Goal: Task Accomplishment & Management: Complete application form

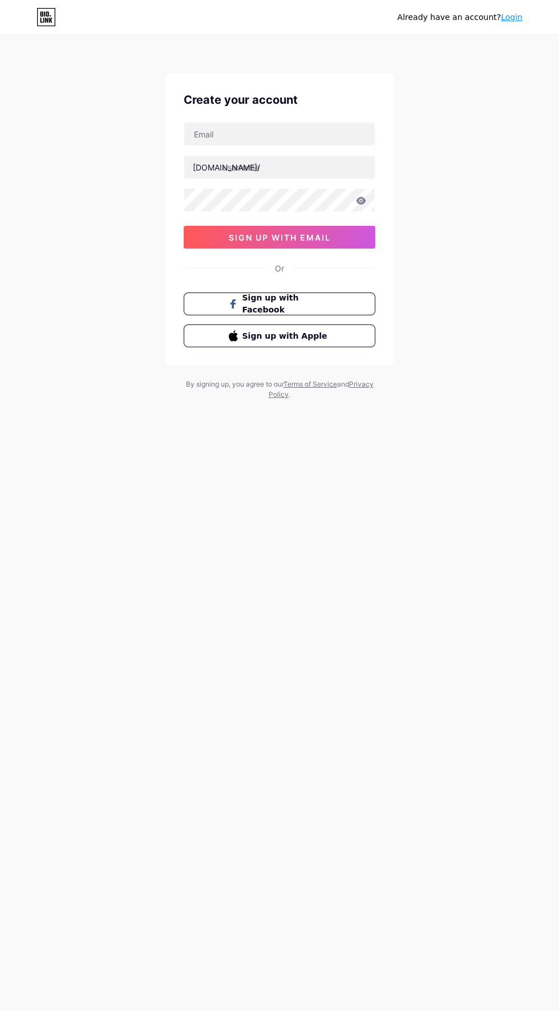
click at [438, 371] on div "Already have an account? Login Create your account bio.link/ 0cAFcWeA77heXVnRGS…" at bounding box center [279, 218] width 559 height 436
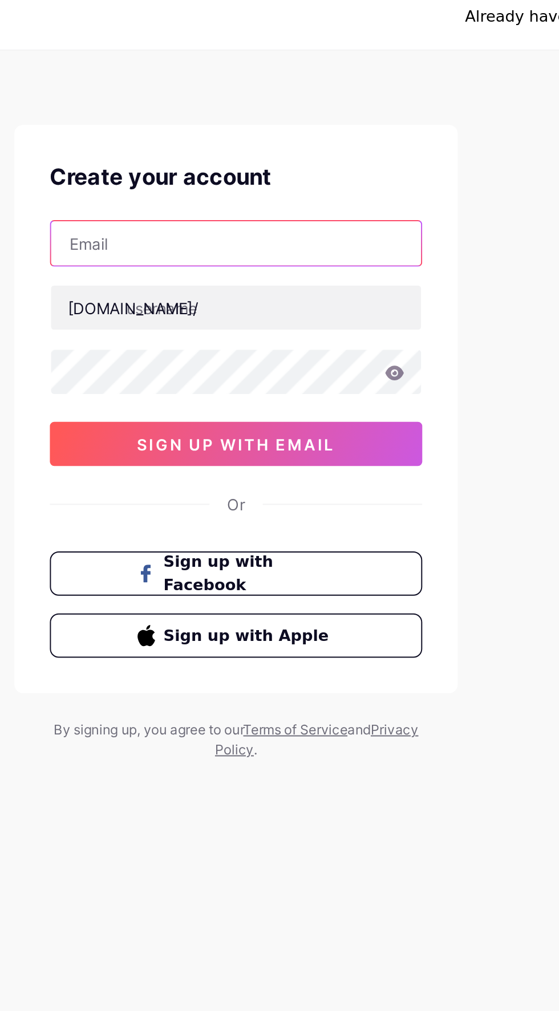
click at [278, 129] on input "text" at bounding box center [279, 134] width 190 height 23
type input "sofienekilani268@gmail.com"
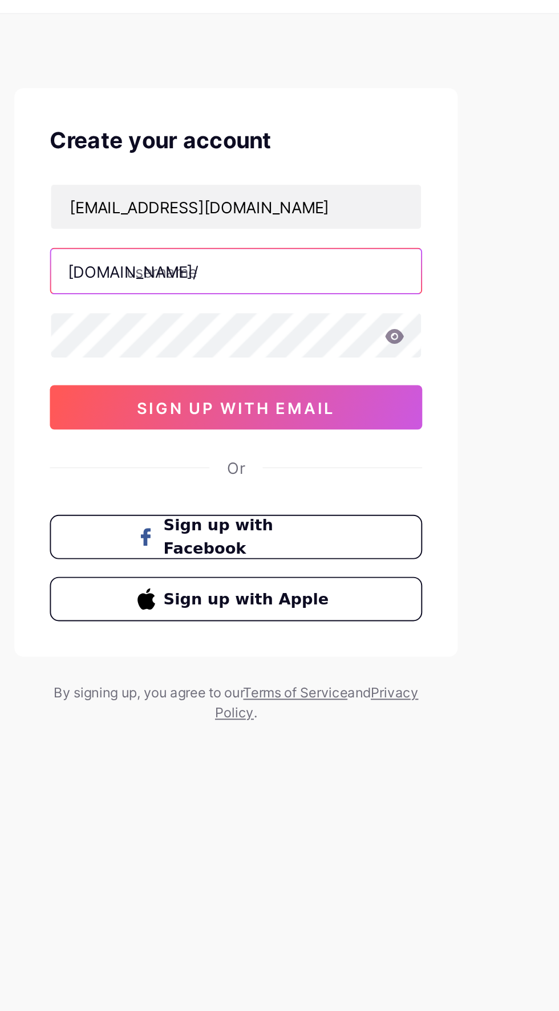
click at [321, 163] on input "text" at bounding box center [279, 167] width 190 height 23
